Goal: Information Seeking & Learning: Learn about a topic

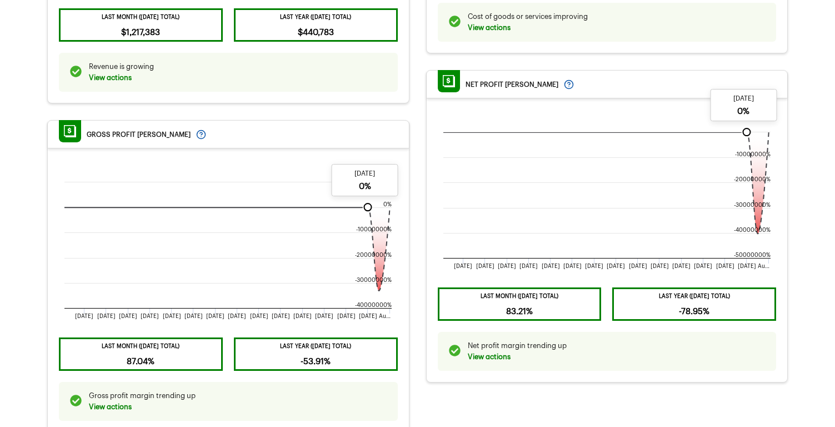
scroll to position [1336, 0]
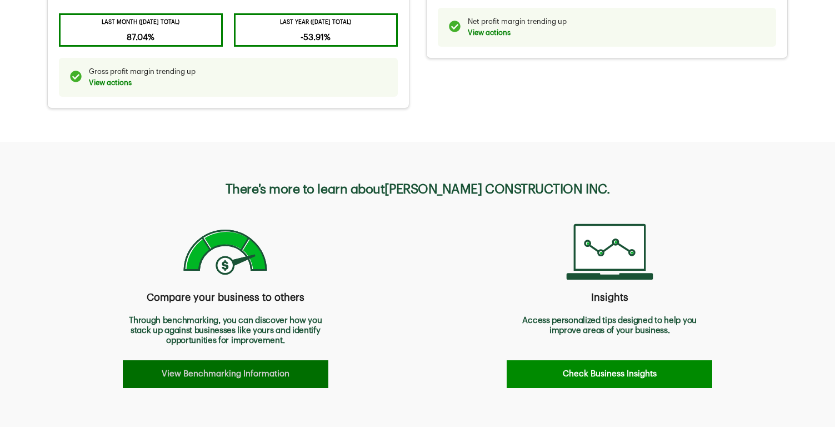
click at [251, 374] on button "View Benchmarking Information" at bounding box center [226, 374] width 206 height 28
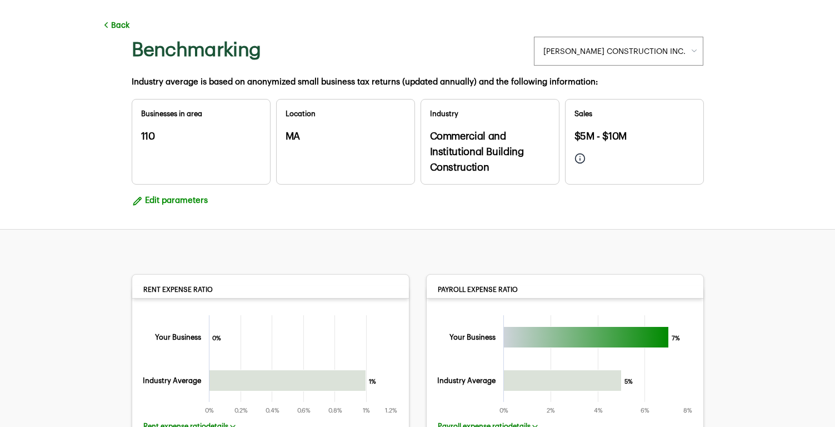
click at [116, 31] on div "Back Benchmarking Company POULIN CONSTRUCTION INC. POULIN CONSTRUCTION INC. Add…" at bounding box center [417, 38] width 667 height 77
click at [116, 24] on button "Back" at bounding box center [115, 25] width 28 height 10
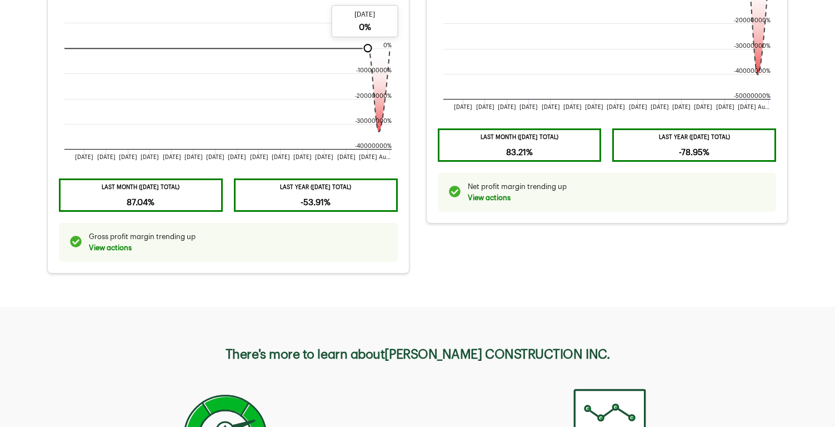
scroll to position [1336, 0]
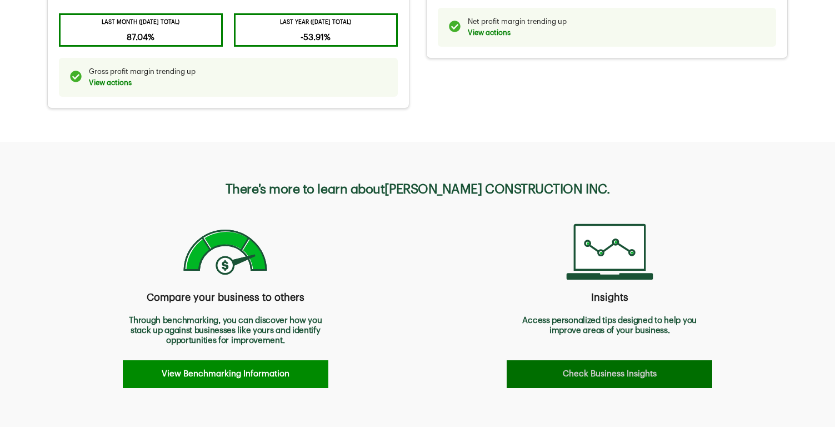
click at [579, 367] on button "Check Business Insights" at bounding box center [610, 374] width 206 height 28
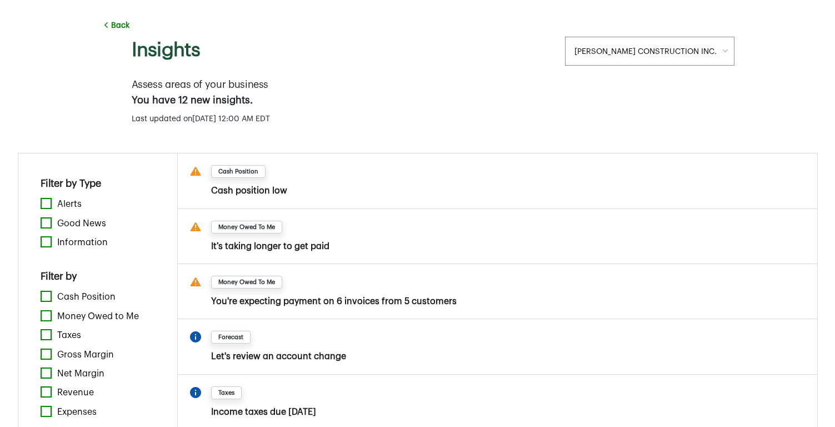
click at [107, 24] on icon at bounding box center [106, 25] width 10 height 10
